Goal: Task Accomplishment & Management: Manage account settings

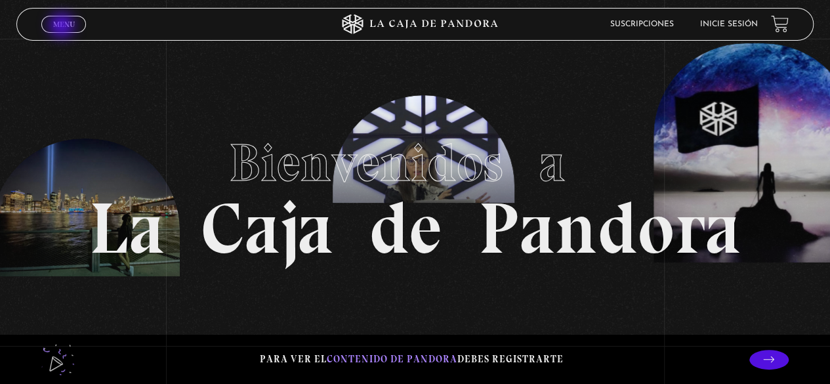
click at [63, 27] on span "Menu" at bounding box center [64, 24] width 22 height 8
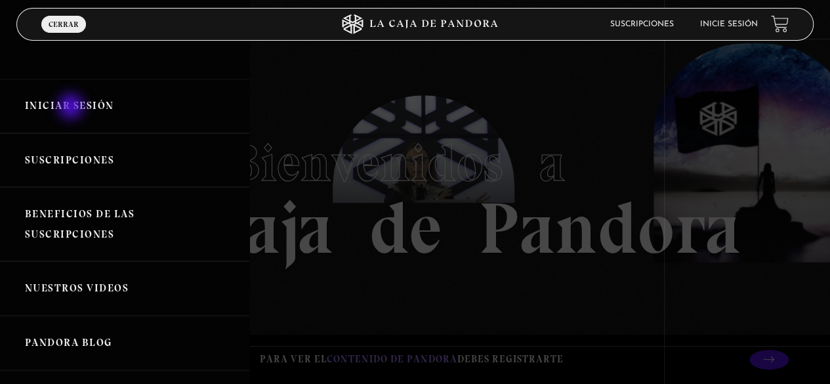
click at [72, 108] on link "Iniciar Sesión" at bounding box center [124, 106] width 249 height 54
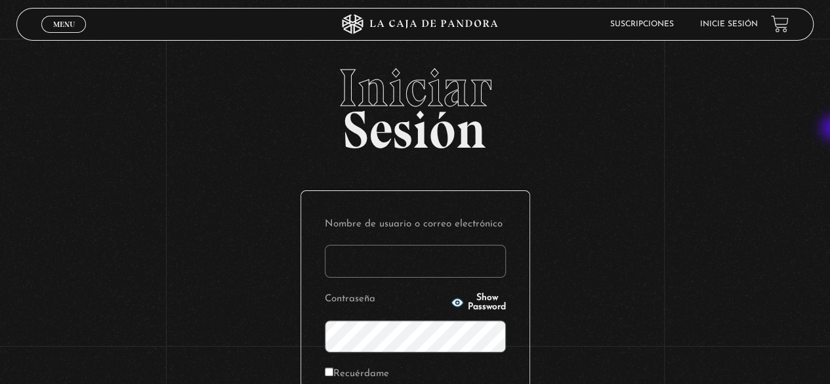
type input "zavalaura95@gmail.com"
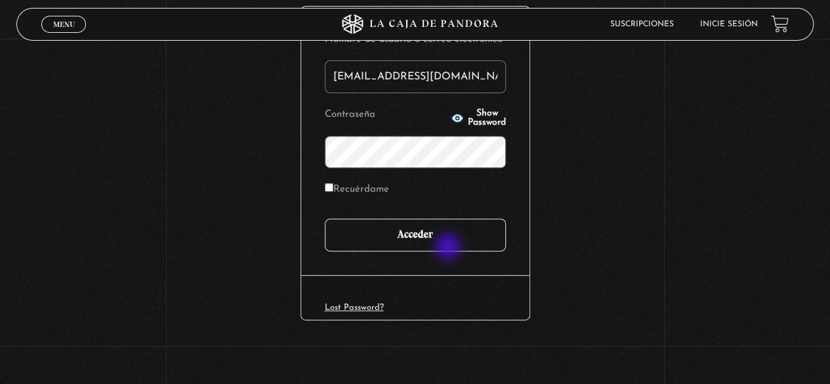
click at [450, 248] on input "Acceder" at bounding box center [415, 235] width 181 height 33
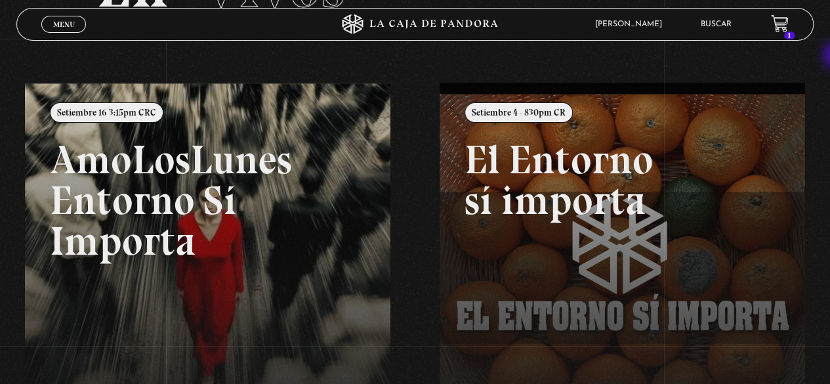
scroll to position [134, 0]
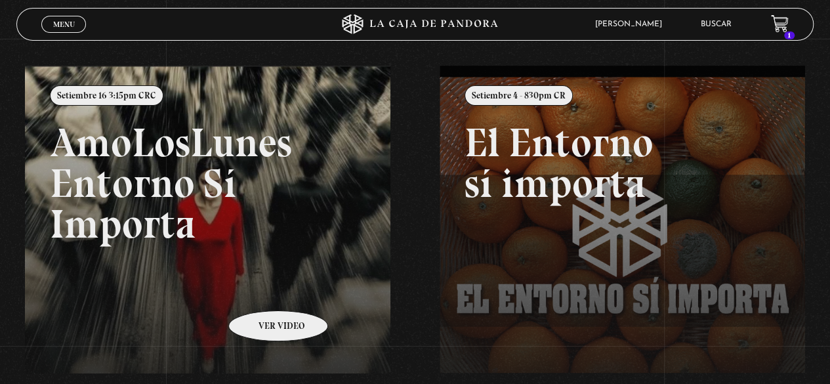
click at [261, 291] on link at bounding box center [440, 258] width 830 height 384
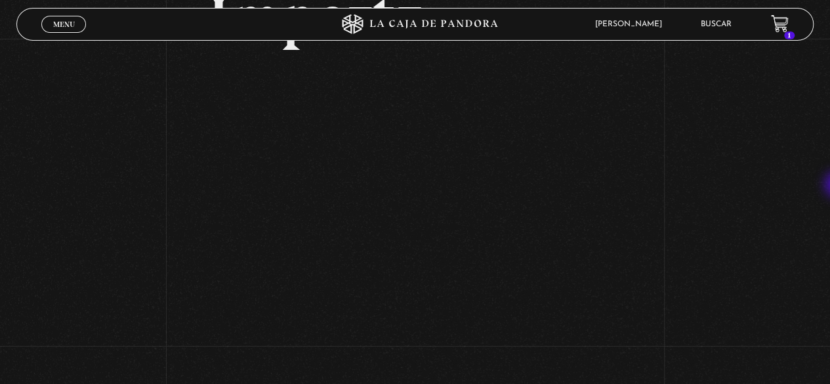
scroll to position [235, 0]
click at [47, 205] on div "Volver Setiembre 16 3:15pm CRC AmoLosLunes Entorno Sí Importa" at bounding box center [415, 228] width 830 height 849
click at [57, 28] on span "Menu" at bounding box center [64, 24] width 22 height 8
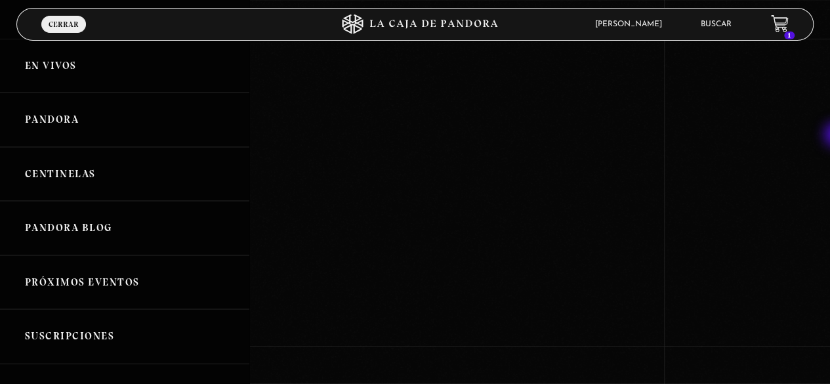
scroll to position [372, 0]
click at [68, 22] on span "Cerrar" at bounding box center [64, 24] width 30 height 8
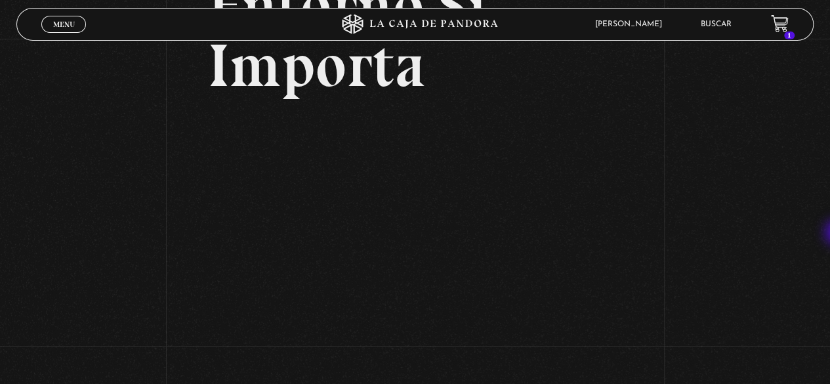
scroll to position [0, 0]
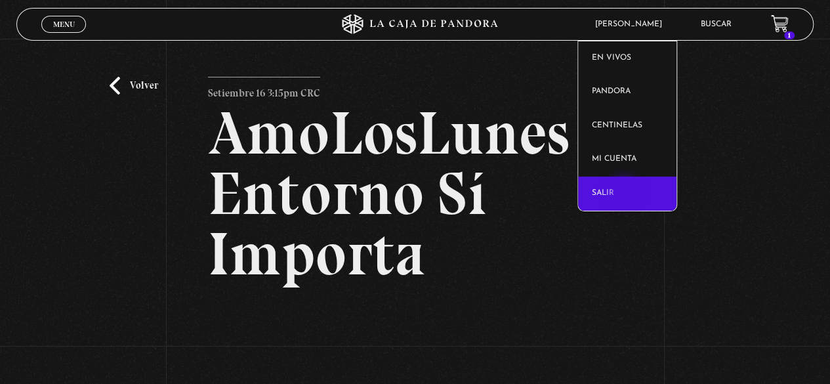
click at [625, 192] on link "Salir" at bounding box center [627, 194] width 98 height 34
